Goal: Task Accomplishment & Management: Manage account settings

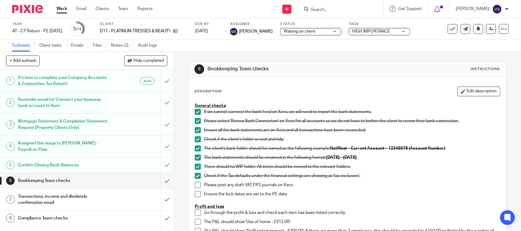
scroll to position [38, 0]
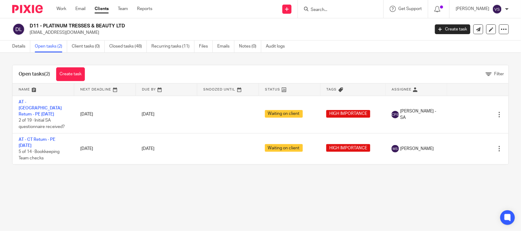
click at [323, 35] on p "platinumtresses@outlook.com" at bounding box center [228, 33] width 396 height 6
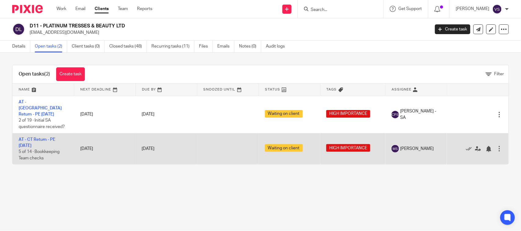
drag, startPoint x: 41, startPoint y: 134, endPoint x: 54, endPoint y: 128, distance: 14.2
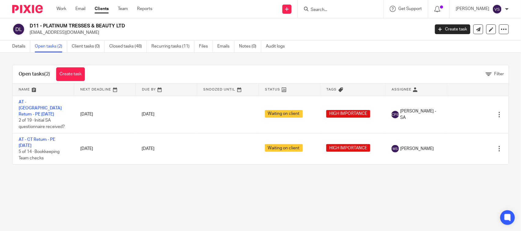
click at [347, 34] on p "platinumtresses@outlook.com" at bounding box center [228, 33] width 396 height 6
click at [320, 51] on div "Details Open tasks (2) Client tasks (0) Closed tasks (48) Recurring tasks (11) …" at bounding box center [260, 47] width 521 height 12
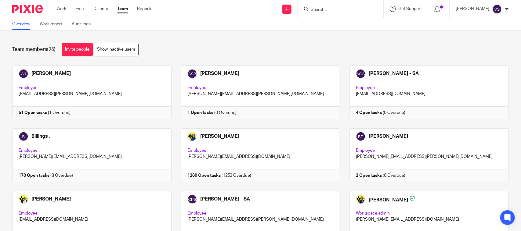
scroll to position [261, 0]
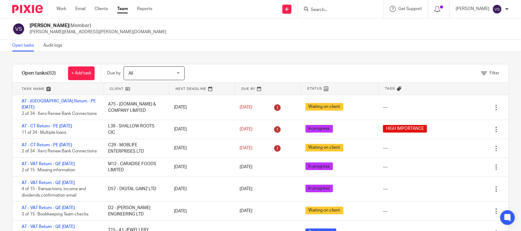
click at [253, 88] on link at bounding box center [268, 89] width 66 height 12
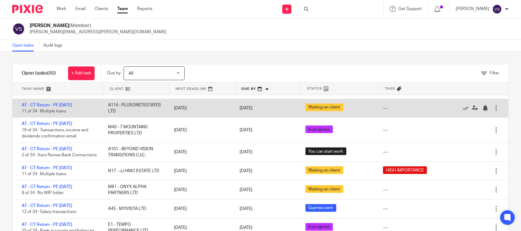
scroll to position [267, 0]
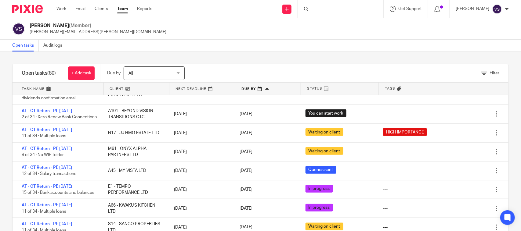
click at [293, 46] on div "Open tasks Audit logs" at bounding box center [260, 46] width 521 height 12
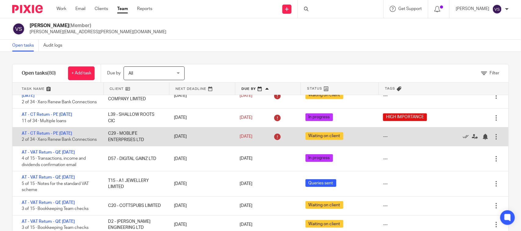
scroll to position [0, 0]
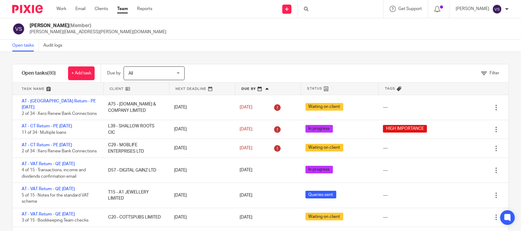
drag, startPoint x: 105, startPoint y: 104, endPoint x: 293, endPoint y: -46, distance: 240.8
click at [293, 0] on html "Work Email Clients Team Reports Work Email Clients Team Reports Settings Send n…" at bounding box center [260, 115] width 521 height 231
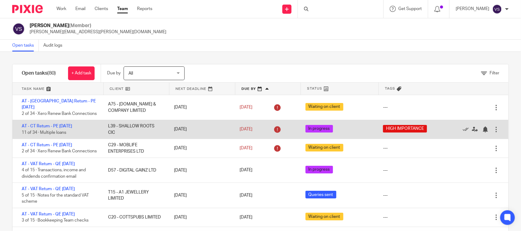
drag, startPoint x: 105, startPoint y: 125, endPoint x: 116, endPoint y: 134, distance: 14.0
click at [116, 134] on div "L39 - SHALLOW ROOTS CIC" at bounding box center [135, 129] width 66 height 19
click at [118, 123] on div "L39 - SHALLOW ROOTS CIC" at bounding box center [135, 129] width 66 height 19
click at [105, 126] on div "L39 - SHALLOW ROOTS CIC" at bounding box center [135, 129] width 66 height 19
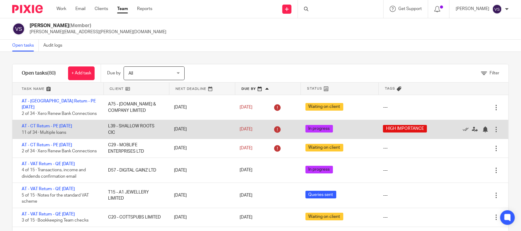
drag, startPoint x: 63, startPoint y: 144, endPoint x: 82, endPoint y: 131, distance: 23.3
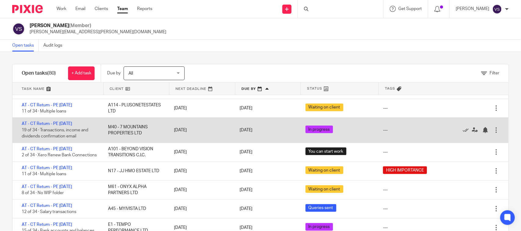
scroll to position [267, 0]
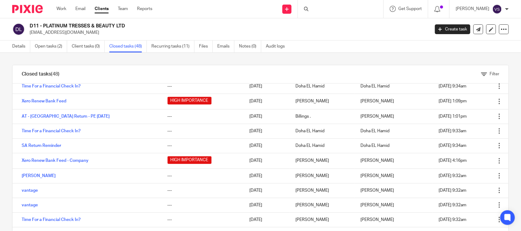
scroll to position [191, 0]
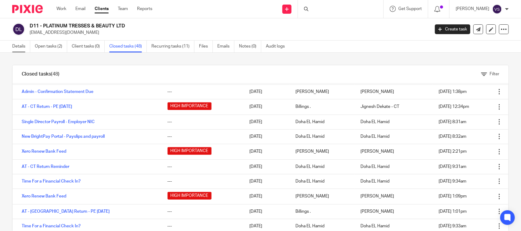
click at [20, 48] on link "Details" at bounding box center [21, 47] width 18 height 12
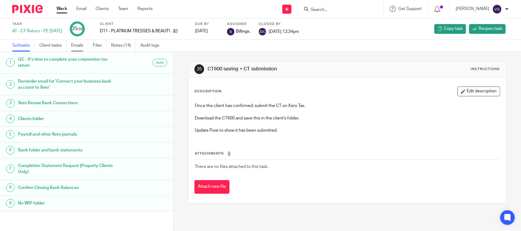
click at [78, 45] on link "Emails" at bounding box center [79, 46] width 17 height 12
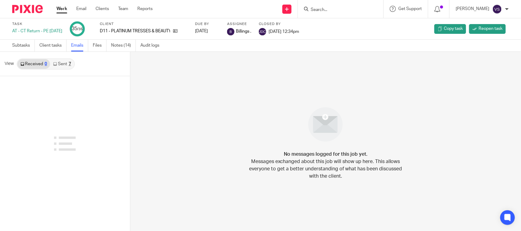
click at [55, 65] on icon at bounding box center [55, 64] width 4 height 4
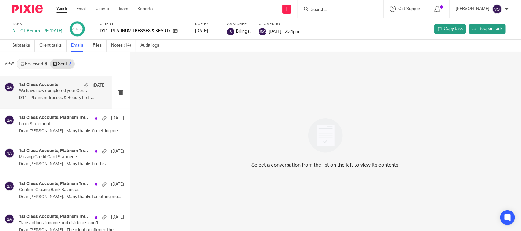
click at [53, 87] on h4 "1st Class Accounts" at bounding box center [38, 84] width 39 height 5
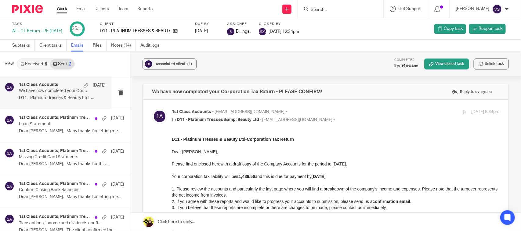
click at [40, 99] on p "D11 - Platinum Tresses & Beauty Ltd -..." at bounding box center [62, 97] width 87 height 5
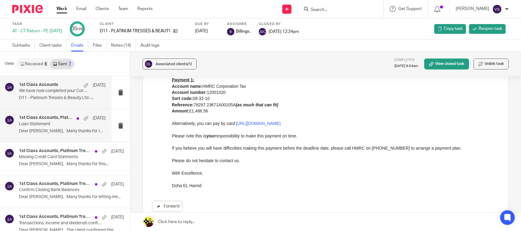
click at [39, 136] on div "1st Class Accounts, Platinum Tresses [DATE] Loan Statement Dear [PERSON_NAME], …" at bounding box center [56, 125] width 112 height 33
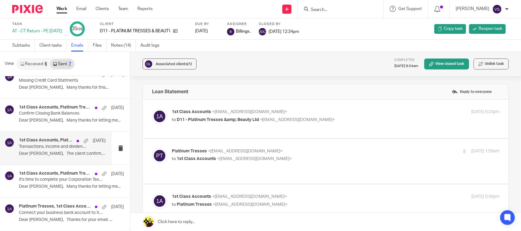
scroll to position [0, 0]
click at [39, 144] on div "1st Class Accounts, Platinum Tresses 7 Aug 2024" at bounding box center [62, 141] width 87 height 6
click at [70, 153] on p "Dear Mehul, The client confirmed the..." at bounding box center [62, 153] width 87 height 5
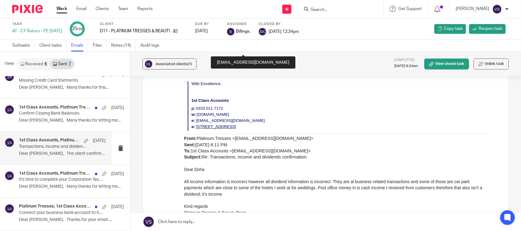
scroll to position [381, 0]
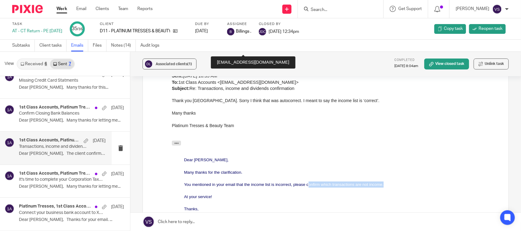
drag, startPoint x: 308, startPoint y: 184, endPoint x: 388, endPoint y: 181, distance: 79.9
click at [388, 181] on p "You mentioned in your email that the income list is incorrect, please confirm w…" at bounding box center [335, 184] width 303 height 6
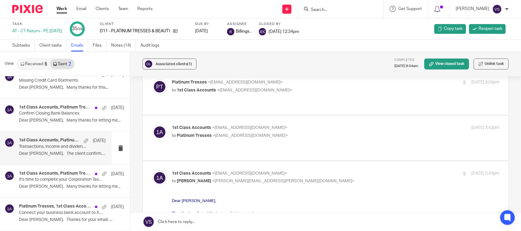
scroll to position [191, 0]
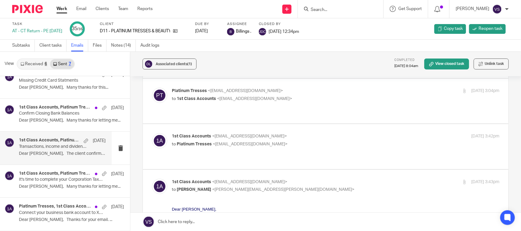
click at [296, 141] on p "to Platinum Tresses <platinumtresses@outlook.com>" at bounding box center [281, 144] width 218 height 6
checkbox input "true"
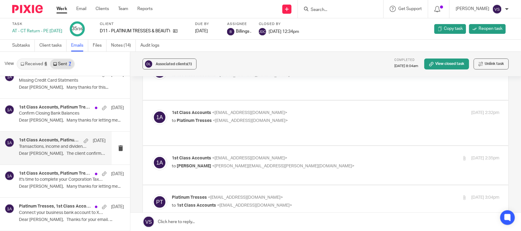
scroll to position [76, 0]
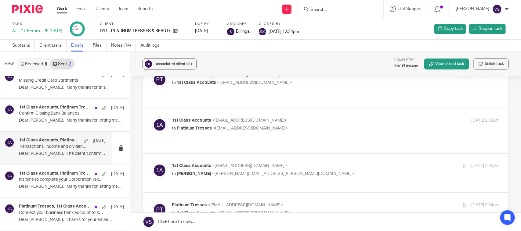
click at [309, 183] on label at bounding box center [325, 173] width 365 height 39
click at [152, 163] on input "checkbox" at bounding box center [152, 163] width 0 height 0
checkbox input "true"
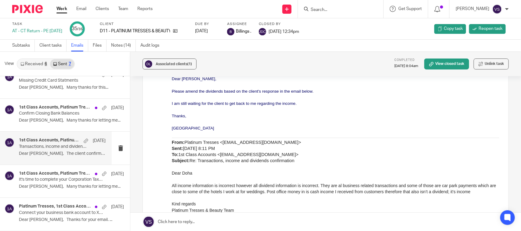
scroll to position [38, 0]
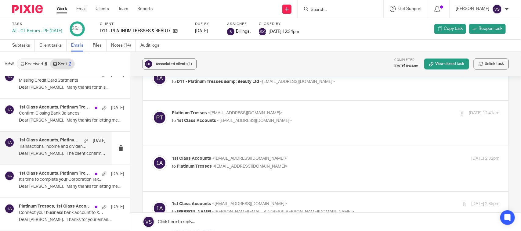
click at [320, 166] on div "1st Class Accounts <info@1stclassaccounts.co.uk> to Platinum Tresses <platinumt…" at bounding box center [325, 169] width 347 height 27
click at [310, 147] on label at bounding box center [325, 168] width 365 height 45
click at [152, 155] on input "checkbox" at bounding box center [152, 155] width 0 height 0
checkbox input "true"
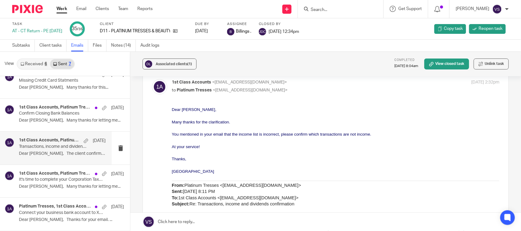
scroll to position [0, 0]
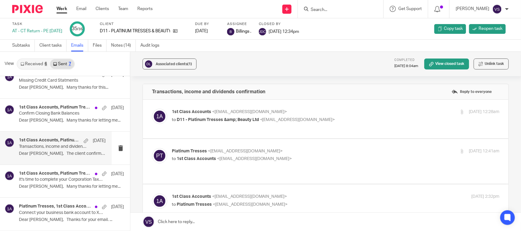
click at [317, 166] on div "Platinum Tresses <platinumtresses@outlook.com> to 1st Class Accounts <info@1stc…" at bounding box center [325, 161] width 347 height 27
click at [319, 156] on div "Platinum Tresses <platinumtresses@outlook.com> to 1st Class Accounts <info@1stc…" at bounding box center [281, 155] width 218 height 14
checkbox input "true"
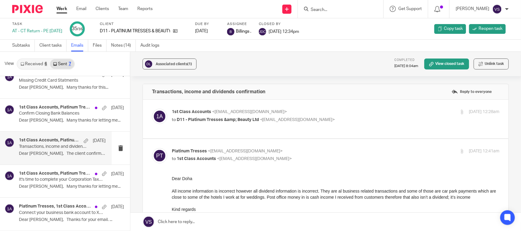
click at [310, 122] on p "to D11 - Platinum Tresses &amp; Beauty Ltd <platinumtresses@outlook.com>" at bounding box center [281, 120] width 218 height 6
checkbox input "true"
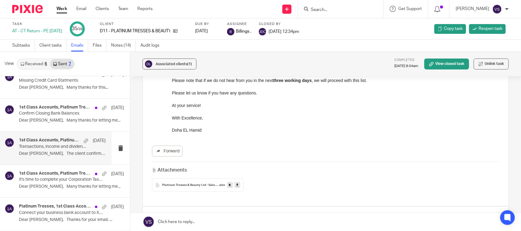
scroll to position [152, 0]
click at [236, 186] on icon at bounding box center [237, 184] width 2 height 5
click at [237, 185] on link at bounding box center [237, 184] width 6 height 6
click at [16, 43] on link "Subtasks" at bounding box center [23, 46] width 23 height 12
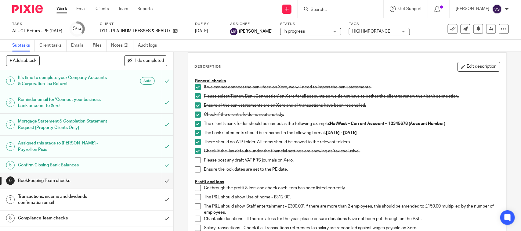
scroll to position [38, 0]
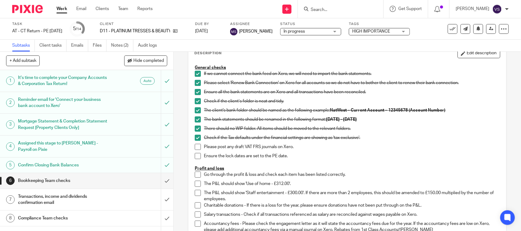
click at [196, 145] on span at bounding box center [198, 147] width 6 height 6
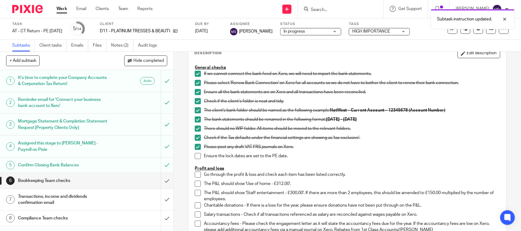
click at [195, 155] on span at bounding box center [198, 156] width 6 height 6
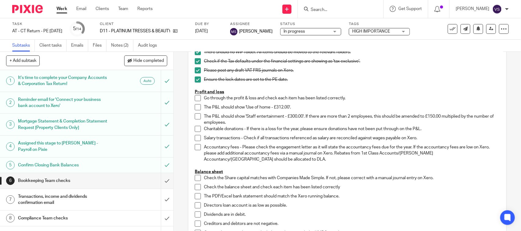
scroll to position [114, 0]
click at [196, 98] on span at bounding box center [198, 98] width 6 height 6
click at [195, 106] on span at bounding box center [198, 108] width 6 height 6
click at [195, 118] on span at bounding box center [198, 117] width 6 height 6
click at [195, 130] on span at bounding box center [198, 129] width 6 height 6
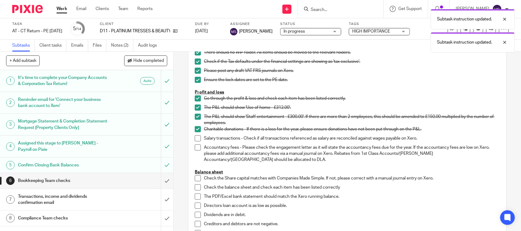
click at [197, 140] on span at bounding box center [198, 138] width 6 height 6
click at [198, 148] on span at bounding box center [198, 148] width 6 height 6
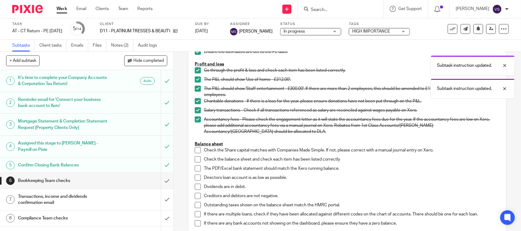
scroll to position [191, 0]
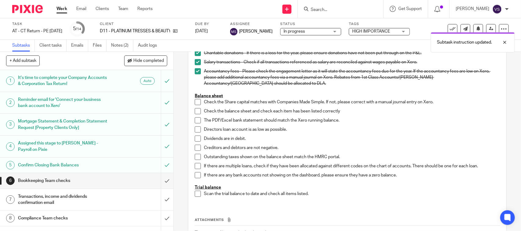
click at [197, 104] on span at bounding box center [198, 102] width 6 height 6
click at [195, 111] on span at bounding box center [198, 111] width 6 height 6
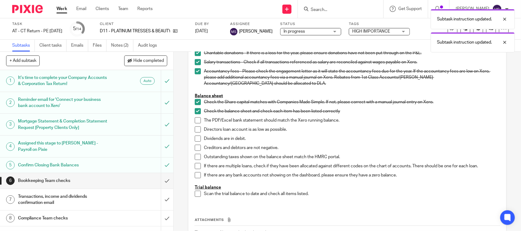
click at [199, 118] on li "The PDF/Excel bank statement should match the Xero running balance." at bounding box center [347, 121] width 305 height 9
click at [195, 121] on span at bounding box center [198, 120] width 6 height 6
click at [195, 131] on span at bounding box center [198, 130] width 6 height 6
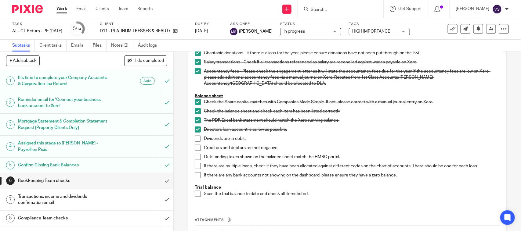
click at [195, 139] on span at bounding box center [198, 139] width 6 height 6
click at [197, 147] on span at bounding box center [198, 148] width 6 height 6
click at [197, 158] on span at bounding box center [198, 157] width 6 height 6
click at [197, 166] on span at bounding box center [198, 166] width 6 height 6
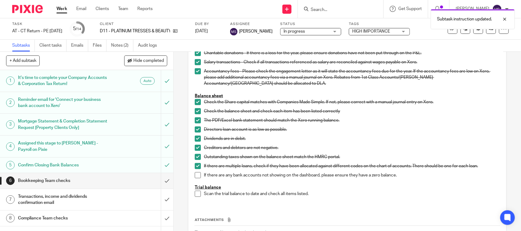
click at [195, 175] on span at bounding box center [198, 175] width 6 height 6
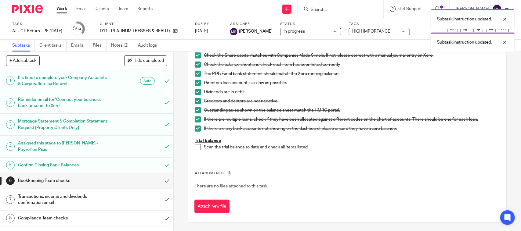
scroll to position [238, 0]
click at [195, 147] on span at bounding box center [198, 146] width 6 height 6
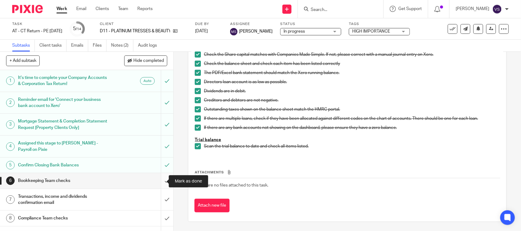
click at [159, 180] on input "submit" at bounding box center [86, 180] width 173 height 15
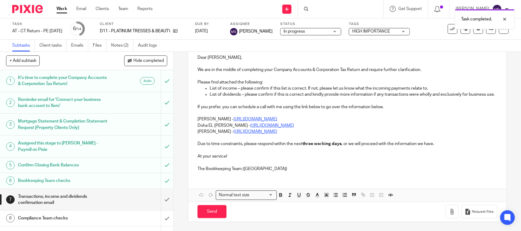
scroll to position [92, 0]
drag, startPoint x: 195, startPoint y: 118, endPoint x: 334, endPoint y: 118, distance: 138.7
click at [334, 118] on p "Carine Thompson - https://calendly.com/meetwithcarinethompson/call" at bounding box center [346, 119] width 299 height 6
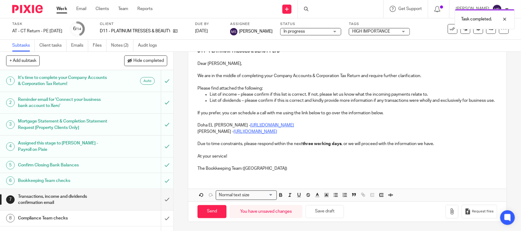
scroll to position [32, 0]
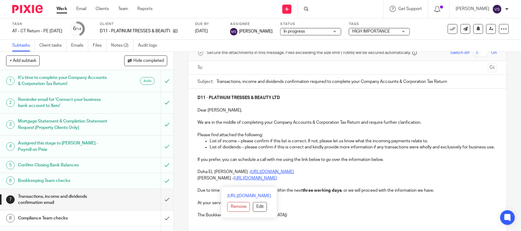
drag, startPoint x: 197, startPoint y: 184, endPoint x: 307, endPoint y: 184, distance: 110.1
click at [307, 181] on p "Bobo Lee - https://calendly.com/meetwithbobolee/call" at bounding box center [346, 178] width 299 height 6
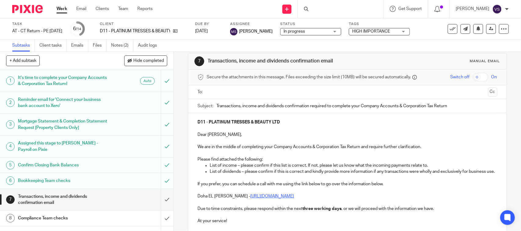
scroll to position [0, 0]
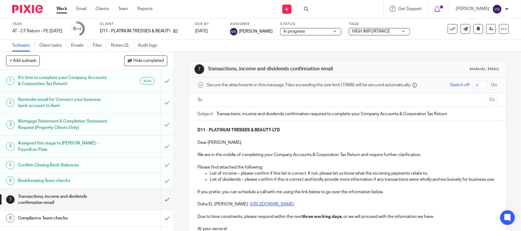
click at [225, 98] on input "text" at bounding box center [347, 100] width 276 height 7
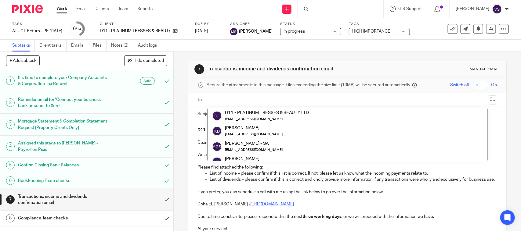
paste input "platinumtresses@outlook.com"
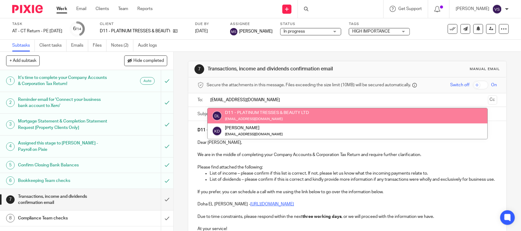
type input "platinumtresses@outlook.com"
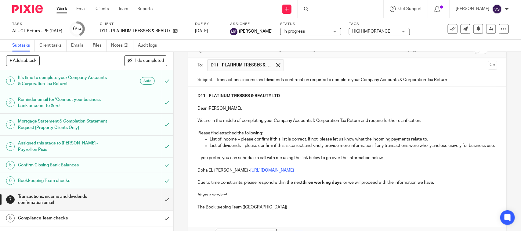
scroll to position [81, 0]
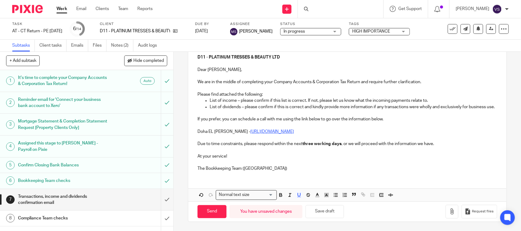
drag, startPoint x: 219, startPoint y: 106, endPoint x: 212, endPoint y: 100, distance: 8.6
click at [219, 106] on p "List of dividends – please confirm if this is correct and kindly provide more i…" at bounding box center [352, 107] width 287 height 6
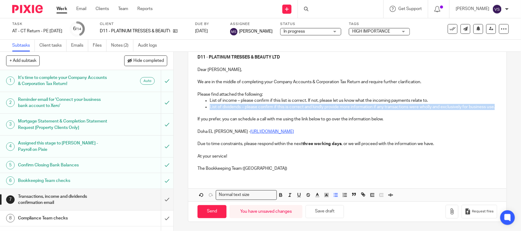
drag, startPoint x: 215, startPoint y: 102, endPoint x: 220, endPoint y: 107, distance: 6.7
click at [220, 107] on p "List of dividends – please confirm if this is correct and kindly provide more i…" at bounding box center [352, 107] width 287 height 6
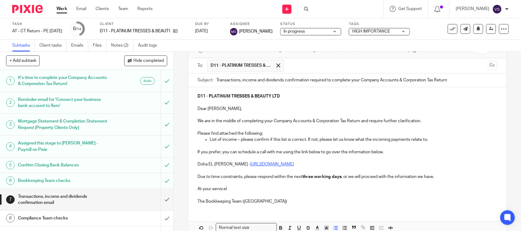
scroll to position [69, 0]
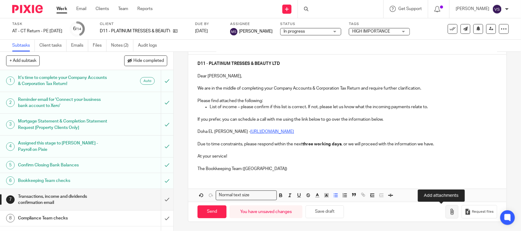
click at [449, 209] on icon "button" at bounding box center [452, 212] width 6 height 6
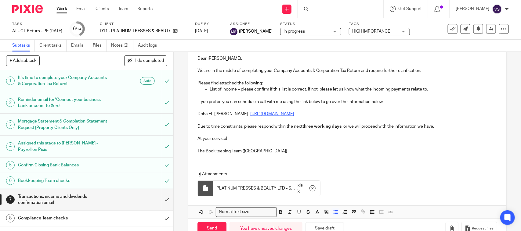
scroll to position [104, 0]
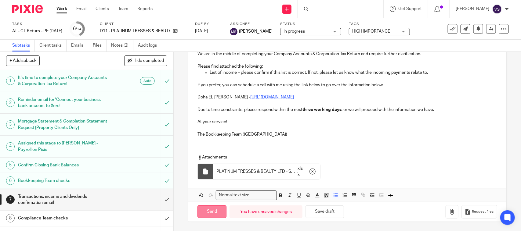
click at [210, 213] on input "Send" at bounding box center [211, 212] width 29 height 13
type input "Sent"
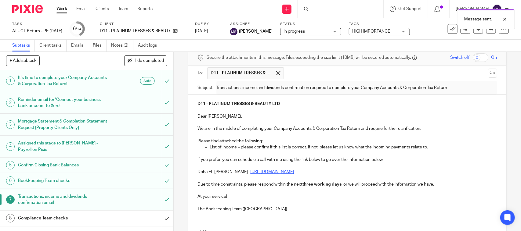
scroll to position [0, 0]
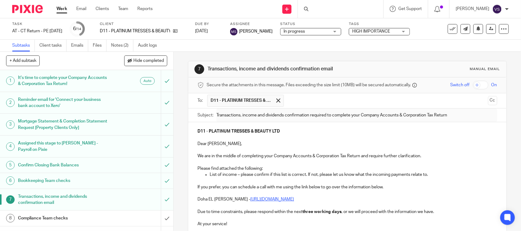
click at [341, 28] on div "In progress In progress" at bounding box center [310, 31] width 61 height 7
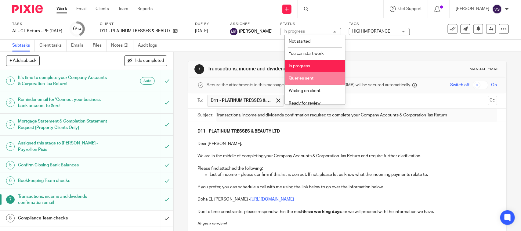
click at [309, 80] on li "Queries sent" at bounding box center [315, 78] width 60 height 13
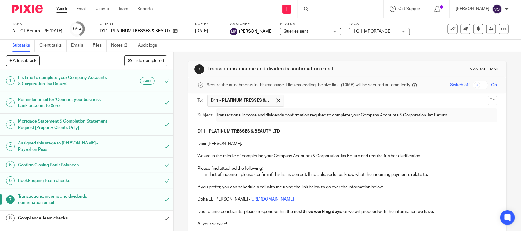
scroll to position [76, 0]
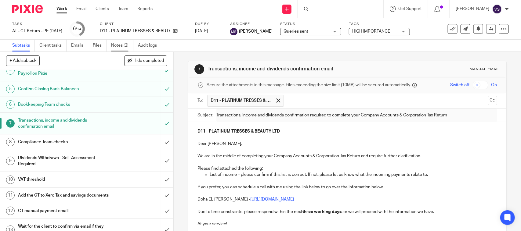
click at [118, 42] on link "Notes (2)" at bounding box center [122, 46] width 22 height 12
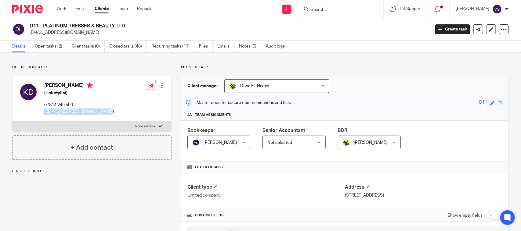
drag, startPoint x: 43, startPoint y: 111, endPoint x: 110, endPoint y: 113, distance: 66.8
click at [110, 113] on div "[PERSON_NAME] (Hairstylist) 07814 249 590 [EMAIL_ADDRESS][DOMAIN_NAME] Edit con…" at bounding box center [92, 98] width 159 height 45
copy p "[EMAIL_ADDRESS][DOMAIN_NAME]"
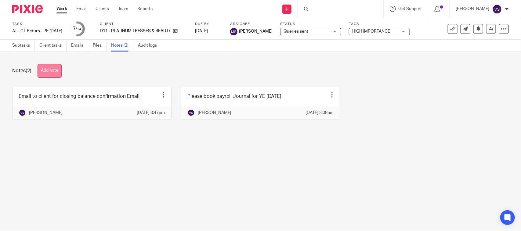
click at [45, 71] on button "Add note" at bounding box center [50, 71] width 24 height 14
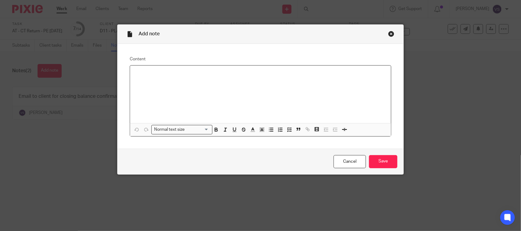
click at [224, 87] on div at bounding box center [260, 95] width 261 height 58
drag, startPoint x: 206, startPoint y: 72, endPoint x: 96, endPoint y: 81, distance: 110.2
click at [96, 81] on div "Add note Content Email for QOT sent to client. Normal text size Loading... Remo…" at bounding box center [260, 115] width 521 height 231
click at [289, 96] on div "Email for QOT sent to client." at bounding box center [260, 95] width 261 height 58
click at [345, 85] on div "Email for QOT sent to client." at bounding box center [260, 95] width 261 height 58
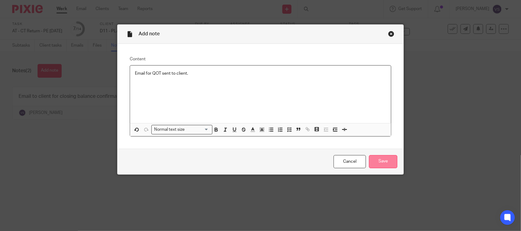
click at [380, 158] on input "Save" at bounding box center [383, 161] width 28 height 13
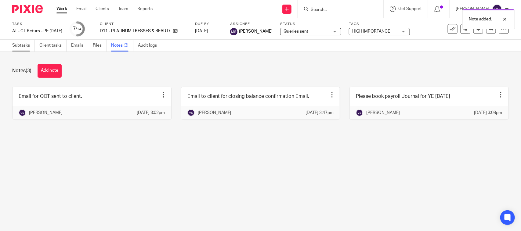
click at [19, 48] on link "Subtasks" at bounding box center [23, 46] width 23 height 12
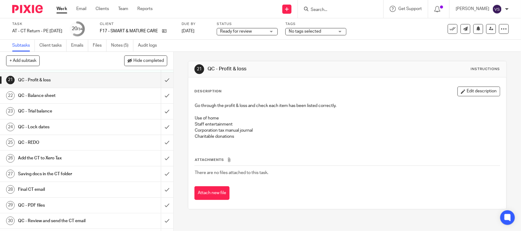
scroll to position [335, 0]
click at [123, 46] on link "Notes (5)" at bounding box center [122, 46] width 22 height 12
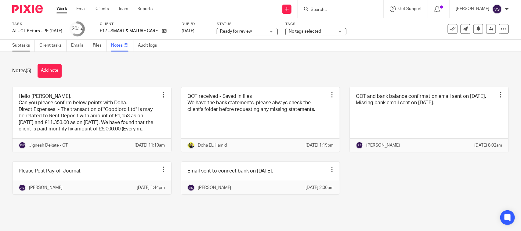
click at [23, 45] on link "Subtasks" at bounding box center [23, 46] width 23 height 12
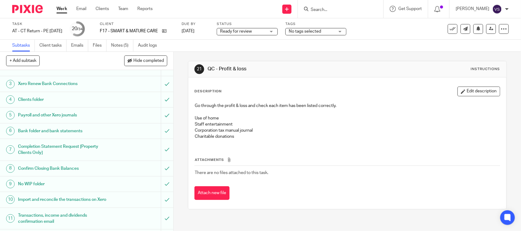
scroll to position [38, 0]
click at [277, 29] on div "Ready for review Ready for review" at bounding box center [247, 31] width 61 height 7
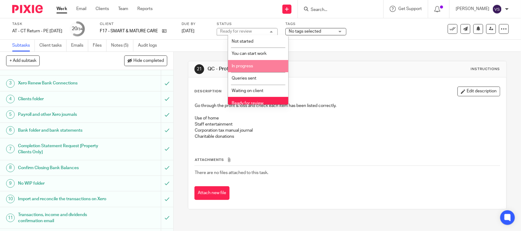
click at [258, 60] on li "In progress" at bounding box center [258, 66] width 60 height 13
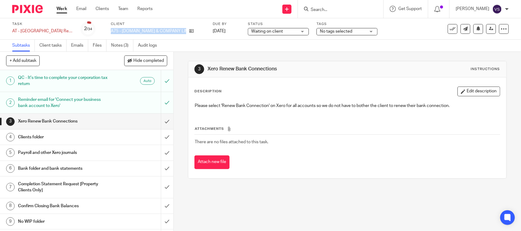
drag, startPoint x: 110, startPoint y: 31, endPoint x: 178, endPoint y: 37, distance: 68.9
click at [178, 37] on div "Task AT - [GEOGRAPHIC_DATA] Return - PE [DATE] Save AT - [GEOGRAPHIC_DATA] Retu…" at bounding box center [260, 28] width 521 height 21
copy div "A75 - [DOMAIN_NAME] & COMPANY LIMITED"
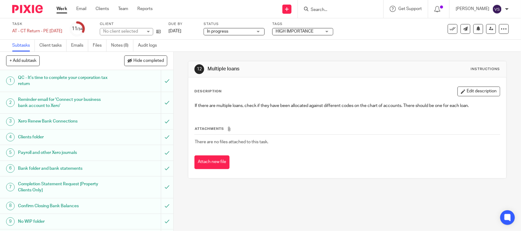
click at [376, 27] on div "Task AT - [GEOGRAPHIC_DATA] Return - PE [DATE] Save AT - [GEOGRAPHIC_DATA] Retu…" at bounding box center [218, 29] width 413 height 15
click at [153, 28] on div "No client selected" at bounding box center [126, 31] width 53 height 7
click at [141, 46] on input "search" at bounding box center [137, 44] width 44 height 12
click at [380, 25] on div "Task AT - CT Return - PE 30-11-2024 Save AT - CT Return - PE 30-11-2024 11 /34 …" at bounding box center [218, 29] width 413 height 15
click at [121, 28] on div "No client selected" at bounding box center [126, 31] width 53 height 7
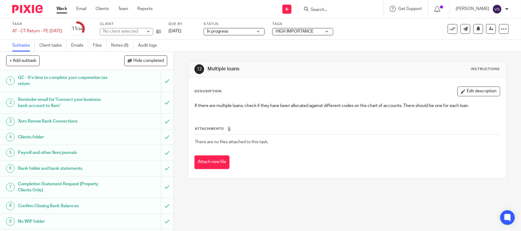
click at [119, 23] on label "Client" at bounding box center [130, 24] width 61 height 5
click at [391, 29] on div "Task AT - [GEOGRAPHIC_DATA] Return - PE [DATE] Save AT - [GEOGRAPHIC_DATA] Retu…" at bounding box center [218, 29] width 413 height 15
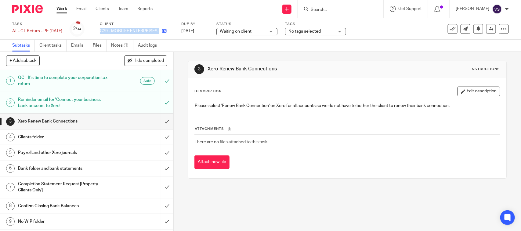
drag, startPoint x: 110, startPoint y: 28, endPoint x: 170, endPoint y: 33, distance: 59.7
click at [170, 33] on div "C29 - MOBLIFE ENTERPRISES LTD" at bounding box center [137, 31] width 74 height 6
copy div "C29 - MOBLIFE ENTERPRISES LTD"
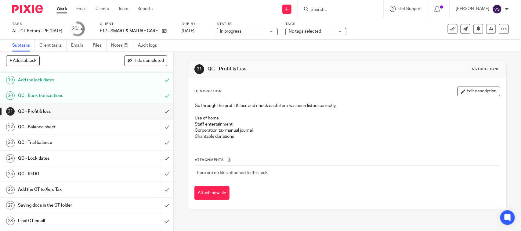
scroll to position [305, 0]
click at [122, 48] on link "Notes (5)" at bounding box center [122, 46] width 22 height 12
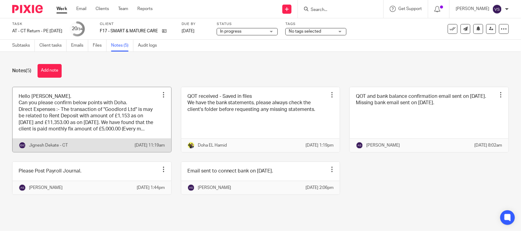
click at [82, 130] on link at bounding box center [92, 119] width 159 height 65
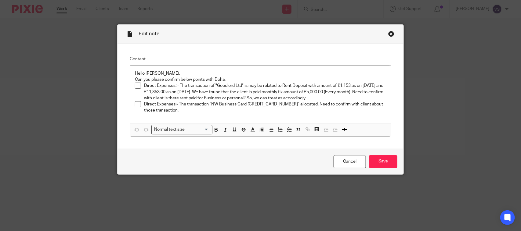
click at [389, 32] on div "Close this dialog window" at bounding box center [391, 34] width 6 height 6
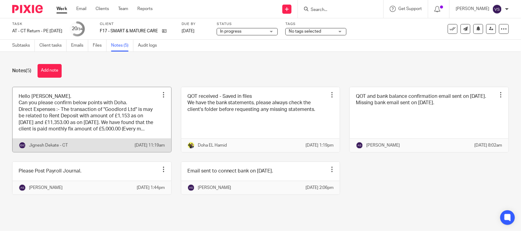
click at [123, 107] on link at bounding box center [92, 119] width 159 height 65
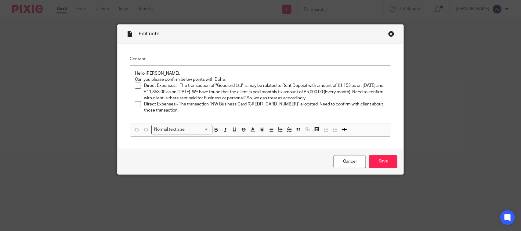
click at [389, 33] on div "Close this dialog window" at bounding box center [391, 34] width 6 height 6
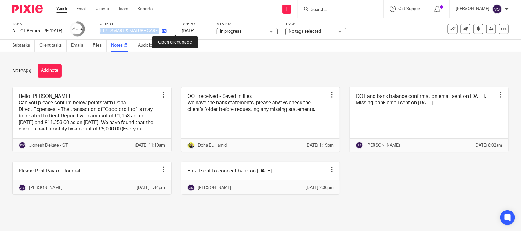
drag, startPoint x: 110, startPoint y: 30, endPoint x: 173, endPoint y: 31, distance: 63.4
click at [173, 31] on div "Task AT - CT Return - PE [DATE] Save AT - CT Return - PE [DATE] 20 /34 Client F…" at bounding box center [218, 29] width 413 height 15
copy div "F17 - SMART & MATURE CARE LTD"
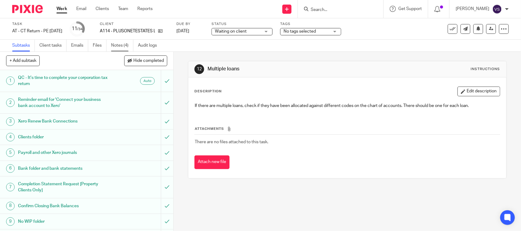
click at [116, 45] on link "Notes (4)" at bounding box center [122, 46] width 22 height 12
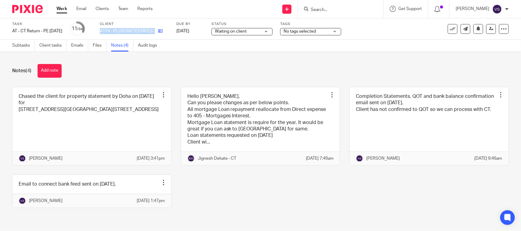
drag, startPoint x: 110, startPoint y: 31, endPoint x: 167, endPoint y: 34, distance: 56.5
click at [167, 34] on div "A114 - PLUSONETESTATES LTD" at bounding box center [134, 31] width 69 height 6
copy div "A114 - PLUSONETESTATES LTD"
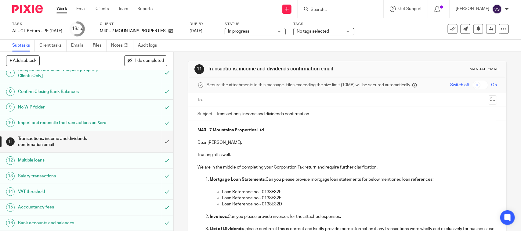
scroll to position [191, 0]
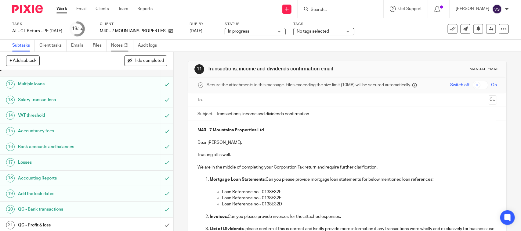
click at [118, 47] on link "Notes (3)" at bounding box center [122, 46] width 22 height 12
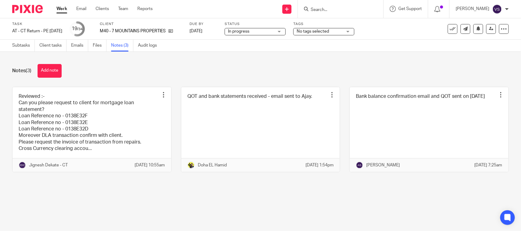
click at [215, 63] on div "Notes (3) Add note Reviewed :- Can you please request to client for mortgage lo…" at bounding box center [260, 123] width 521 height 142
click at [78, 46] on link "Emails" at bounding box center [79, 46] width 17 height 12
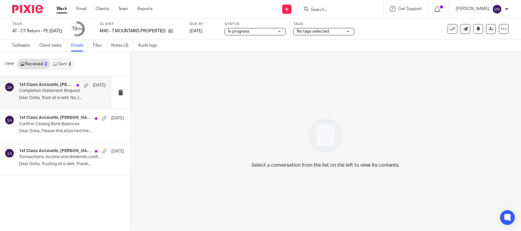
click at [43, 90] on p "Completion Statement Request" at bounding box center [53, 90] width 69 height 5
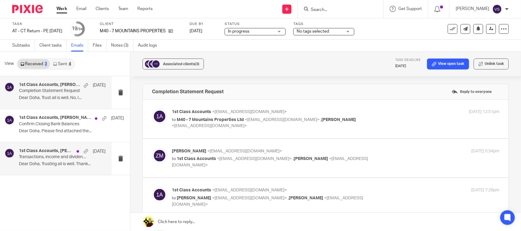
click at [49, 149] on h4 "1st Class Accounts, [PERSON_NAME]" at bounding box center [46, 151] width 55 height 5
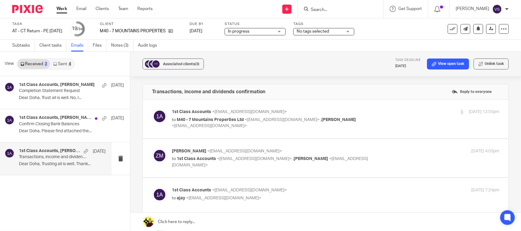
click at [214, 128] on p "to M40 - 7 Mountains Properties Ltd <zackarymomoh@gmail.com> , Oladunni Onasany…" at bounding box center [281, 123] width 218 height 13
checkbox input "true"
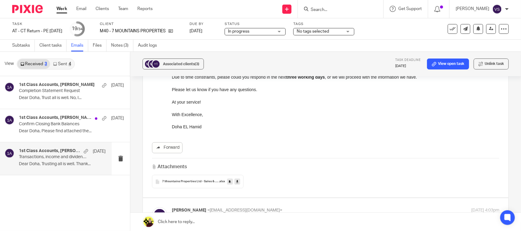
scroll to position [229, 0]
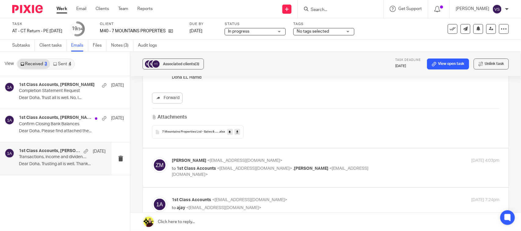
click at [236, 131] on icon at bounding box center [237, 132] width 2 height 5
click at [277, 109] on div "Attachments 7 Mountains Properties Ltd - Sales & Dividend (1) .xlsx" at bounding box center [325, 124] width 347 height 30
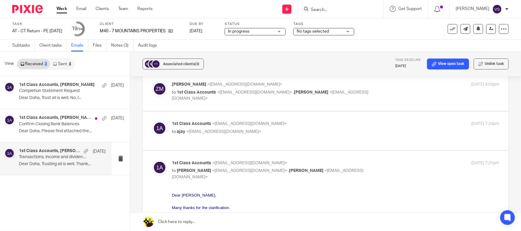
scroll to position [267, 0]
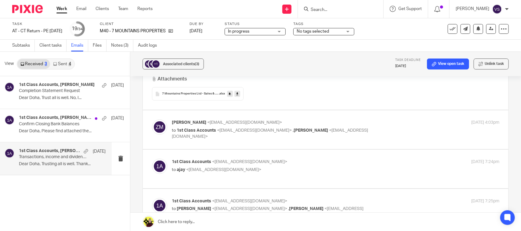
click at [190, 130] on span "1st Class Accounts" at bounding box center [196, 130] width 39 height 4
checkbox input "true"
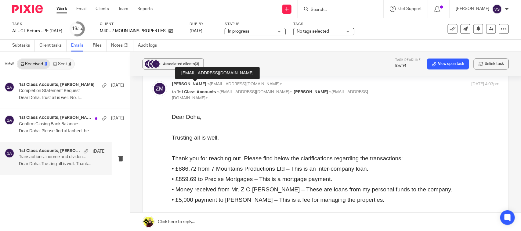
scroll to position [305, 0]
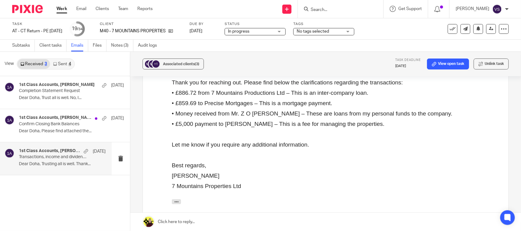
scroll to position [343, 0]
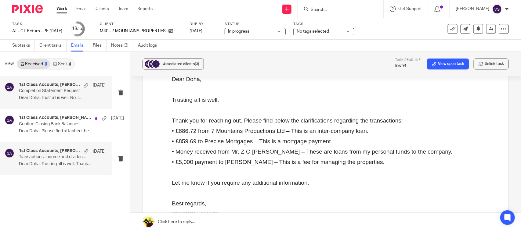
click at [48, 87] on h4 "1st Class Accounts, Zackary Momoh" at bounding box center [50, 84] width 62 height 5
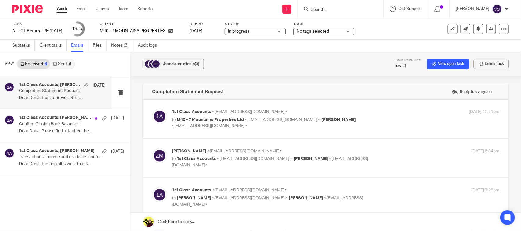
scroll to position [0, 0]
click at [23, 45] on link "Subtasks" at bounding box center [23, 46] width 23 height 12
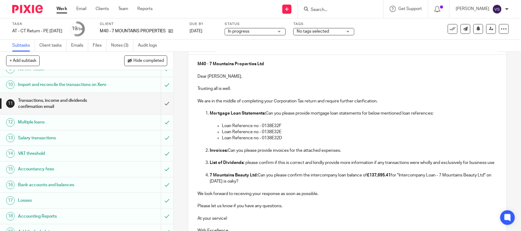
scroll to position [76, 0]
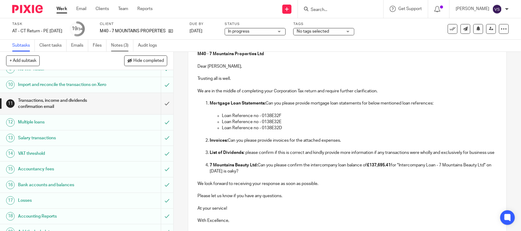
click at [118, 46] on link "Notes (3)" at bounding box center [122, 46] width 22 height 12
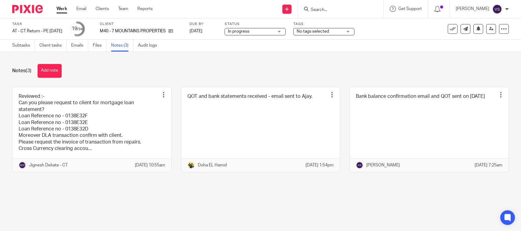
click at [53, 101] on link at bounding box center [92, 129] width 159 height 85
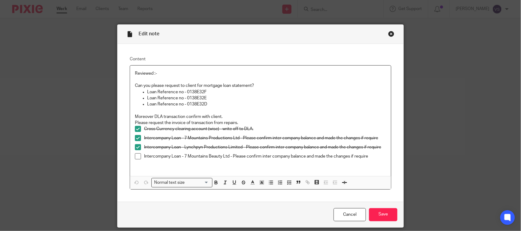
scroll to position [22, 0]
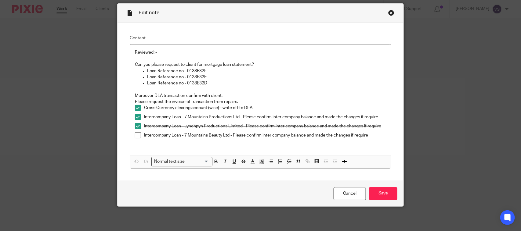
click at [28, 50] on div "Edit note Content Reviewed :- Can you please request to client for mortgage loa…" at bounding box center [260, 115] width 521 height 231
click at [388, 12] on div "Close this dialog window" at bounding box center [391, 13] width 6 height 6
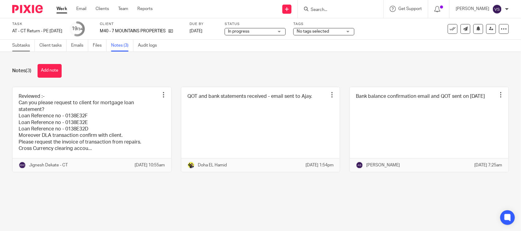
click at [25, 43] on link "Subtasks" at bounding box center [23, 46] width 23 height 12
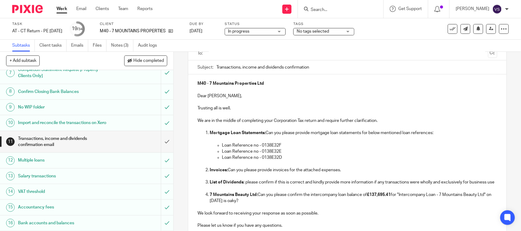
scroll to position [33, 0]
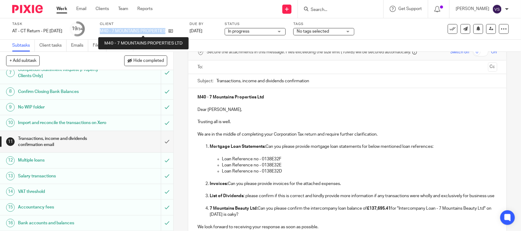
drag, startPoint x: 110, startPoint y: 31, endPoint x: 175, endPoint y: 29, distance: 64.7
click at [165, 29] on p "M40 - 7 MOUNTAINS PROPERTIES LTD" at bounding box center [133, 31] width 66 height 6
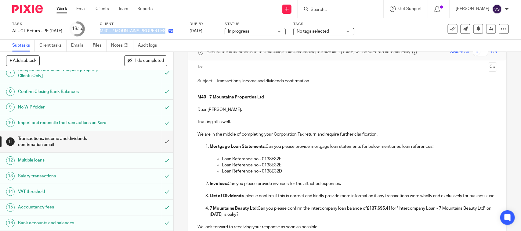
copy p "M40 - 7 MOUNTAINS PROPERTIES"
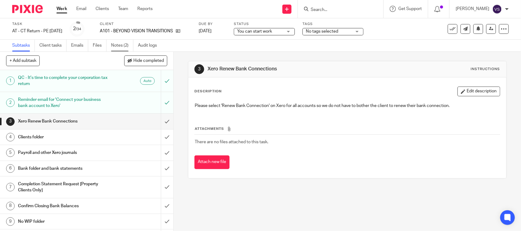
click at [123, 42] on link "Notes (2)" at bounding box center [122, 46] width 22 height 12
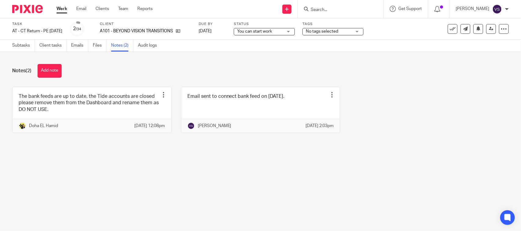
click at [155, 65] on div "Notes (2) Add note" at bounding box center [260, 71] width 496 height 14
drag, startPoint x: 17, startPoint y: 47, endPoint x: 23, endPoint y: 61, distance: 15.1
click at [17, 47] on link "Subtasks" at bounding box center [23, 46] width 23 height 12
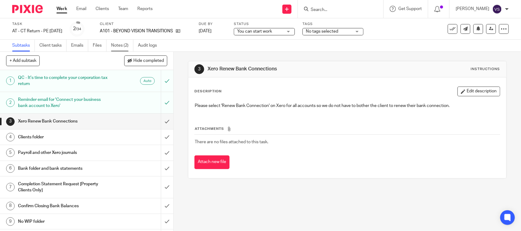
drag, startPoint x: 118, startPoint y: 47, endPoint x: 123, endPoint y: 46, distance: 5.0
drag, startPoint x: 110, startPoint y: 31, endPoint x: 184, endPoint y: 33, distance: 74.1
click at [184, 33] on div "Task AT - CT Return - PE [DATE] Save AT - CT Return - PE [DATE] 2 /34 Client A1…" at bounding box center [218, 29] width 413 height 15
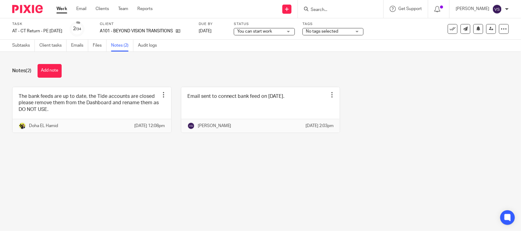
click at [420, 113] on div "The bank feeds are up to date, the Tide accounts are closed please remove them …" at bounding box center [256, 114] width 506 height 55
click at [48, 177] on main "Task AT - CT Return - PE 31-01-2025 Save AT - CT Return - PE 31-01-2025 2 /34 C…" at bounding box center [260, 115] width 521 height 231
click at [24, 48] on link "Subtasks" at bounding box center [23, 46] width 23 height 12
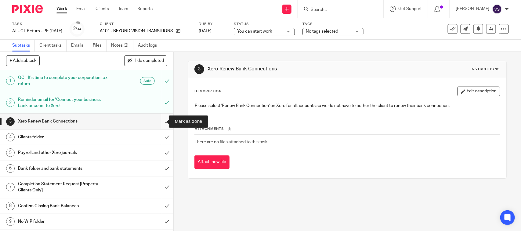
click at [158, 121] on input "submit" at bounding box center [86, 121] width 173 height 15
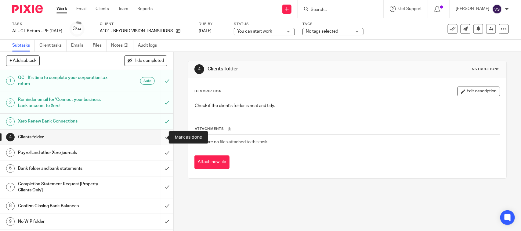
click at [159, 134] on input "submit" at bounding box center [86, 137] width 173 height 15
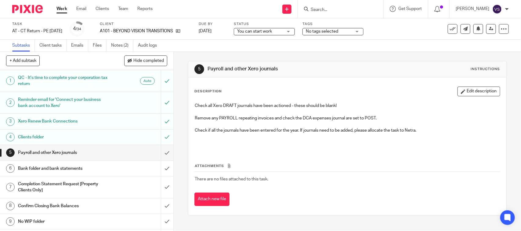
click at [295, 29] on div "You can start work You can start work" at bounding box center [264, 31] width 61 height 7
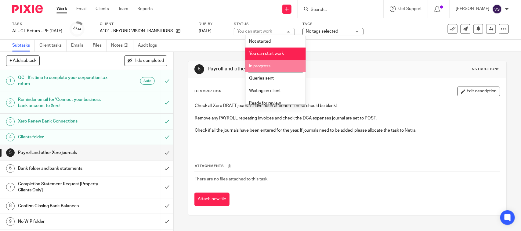
click at [273, 67] on li "In progress" at bounding box center [275, 66] width 60 height 13
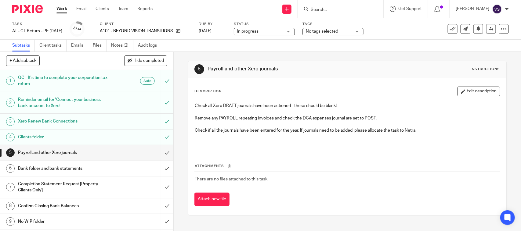
click at [209, 47] on div "Subtasks Client tasks Emails Files Notes (2) Audit logs" at bounding box center [260, 46] width 521 height 12
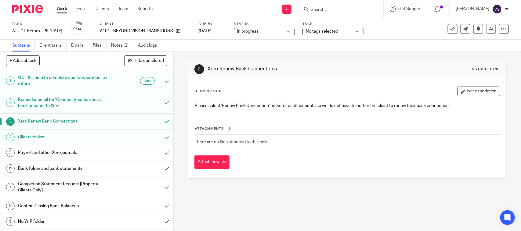
click at [80, 149] on h1 "Payroll and other Xero journals" at bounding box center [63, 152] width 91 height 9
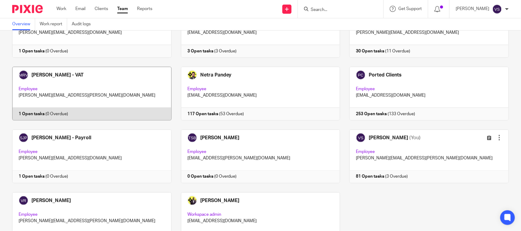
scroll to position [338, 0]
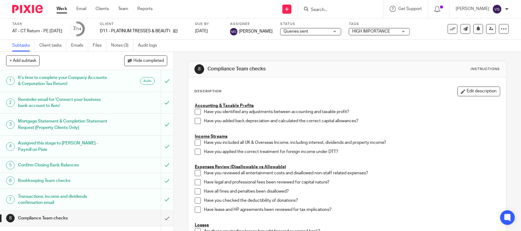
click at [506, 9] on div at bounding box center [507, 9] width 4 height 4
click at [120, 42] on link "Notes (3)" at bounding box center [122, 46] width 22 height 12
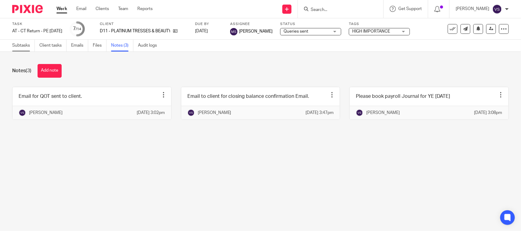
click at [24, 45] on link "Subtasks" at bounding box center [23, 46] width 23 height 12
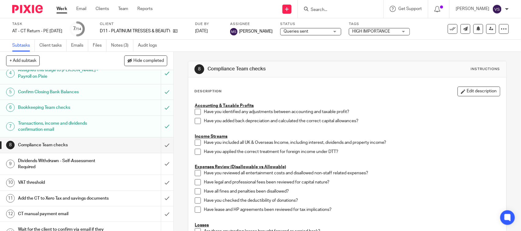
scroll to position [76, 0]
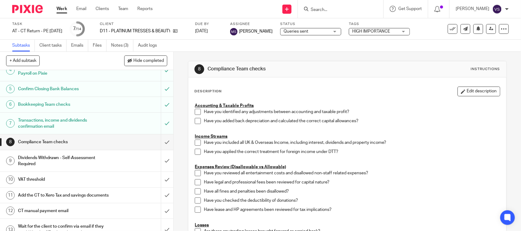
click at [508, 8] on div "Vaibhav Solanki My profile Email integration Logout" at bounding box center [481, 9] width 65 height 18
click at [505, 8] on div at bounding box center [507, 9] width 4 height 4
click at [476, 40] on li "Logout" at bounding box center [485, 42] width 40 height 9
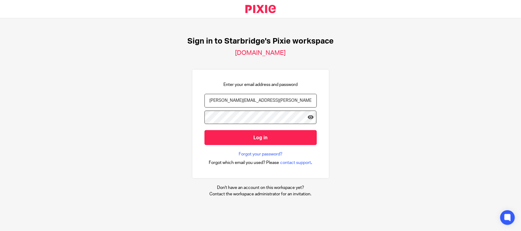
drag, startPoint x: 275, startPoint y: 99, endPoint x: 180, endPoint y: 96, distance: 95.2
click at [180, 96] on div "Sign in to Starbridge's Pixie workspace [DOMAIN_NAME] Enter your email address …" at bounding box center [260, 116] width 521 height 197
type input "[PERSON_NAME][EMAIL_ADDRESS][DOMAIN_NAME]"
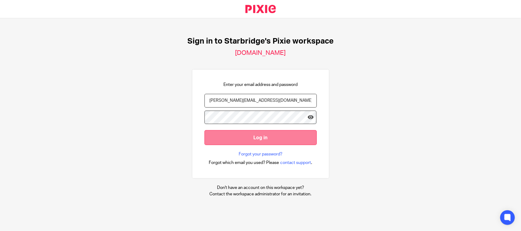
click at [251, 137] on input "Log in" at bounding box center [260, 137] width 112 height 15
